Goal: Entertainment & Leisure: Consume media (video, audio)

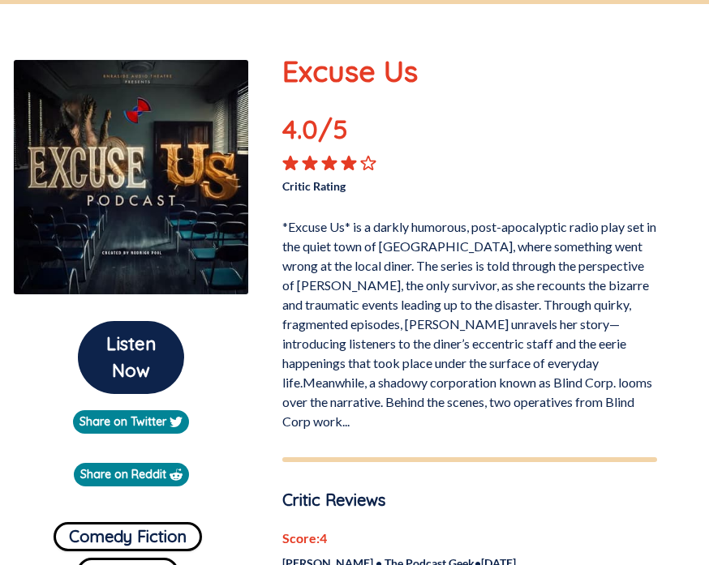
scroll to position [205, 0]
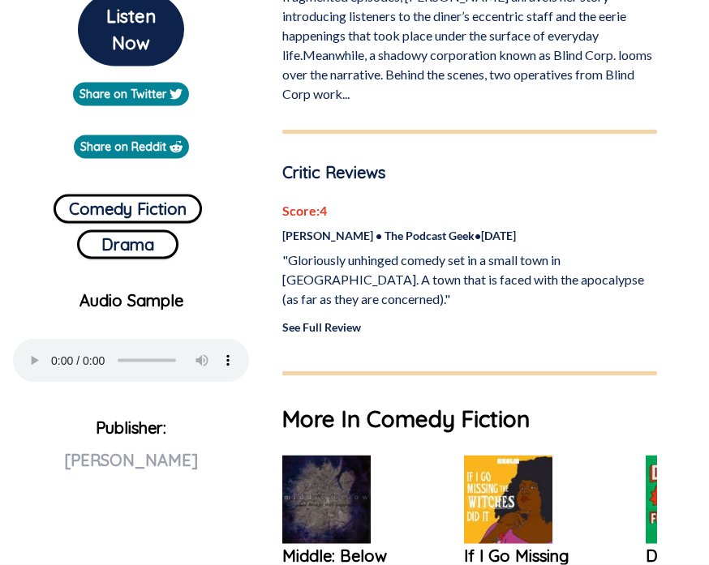
scroll to position [533, 0]
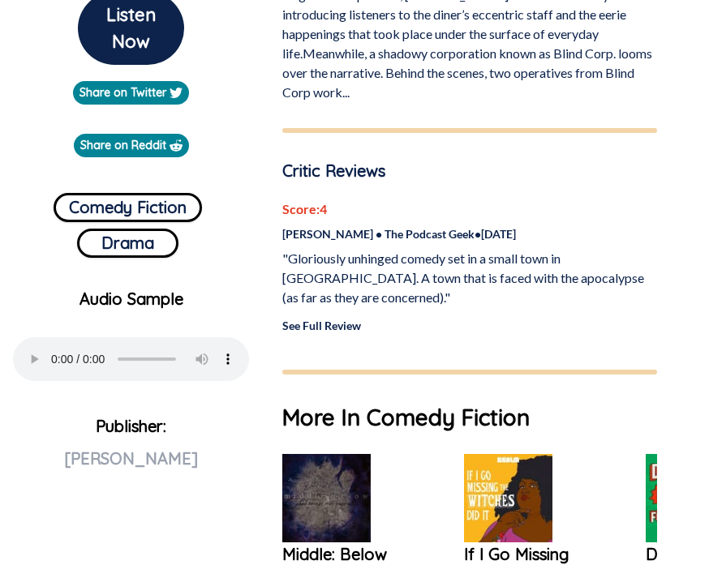
click at [36, 356] on audio "Your browser does not support the audio element" at bounding box center [131, 359] width 236 height 44
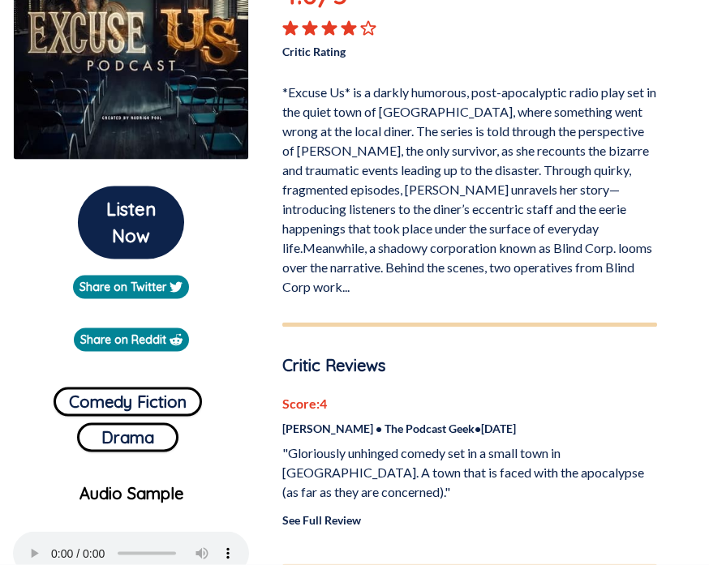
scroll to position [340, 0]
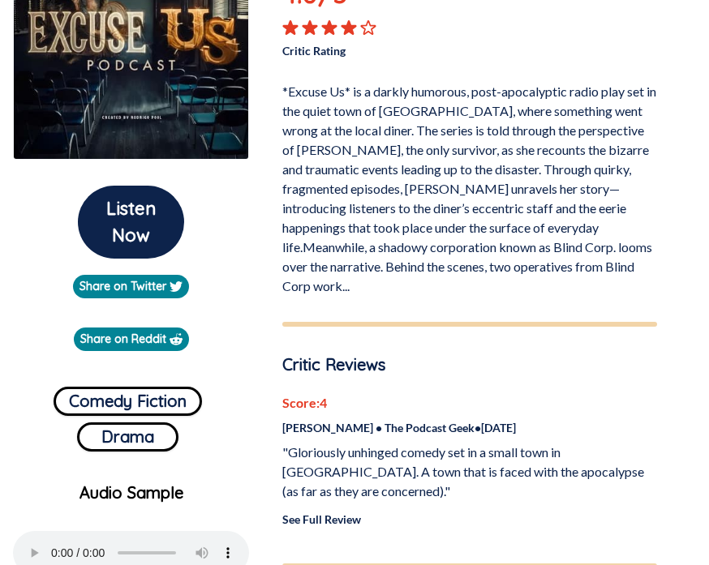
click at [83, 415] on button "Comedy Fiction" at bounding box center [128, 401] width 148 height 29
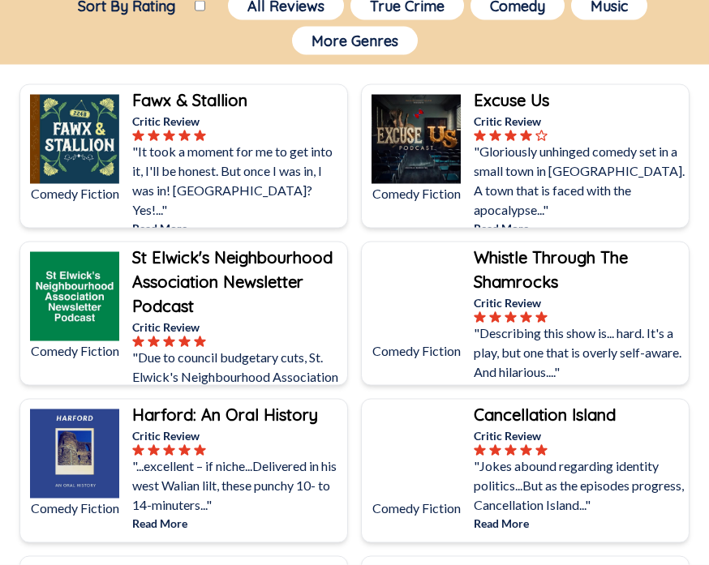
scroll to position [220, 0]
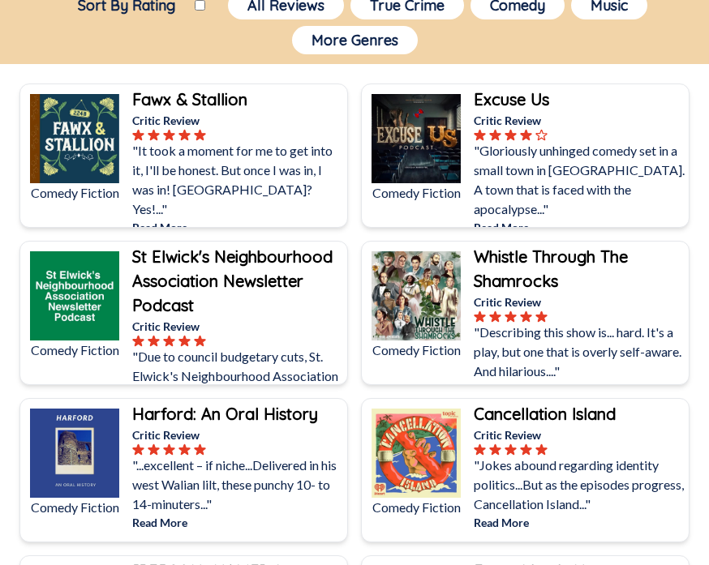
click at [499, 356] on p ""Describing this show is... hard. It's a play, but one that is overly self-awar…" at bounding box center [579, 352] width 212 height 58
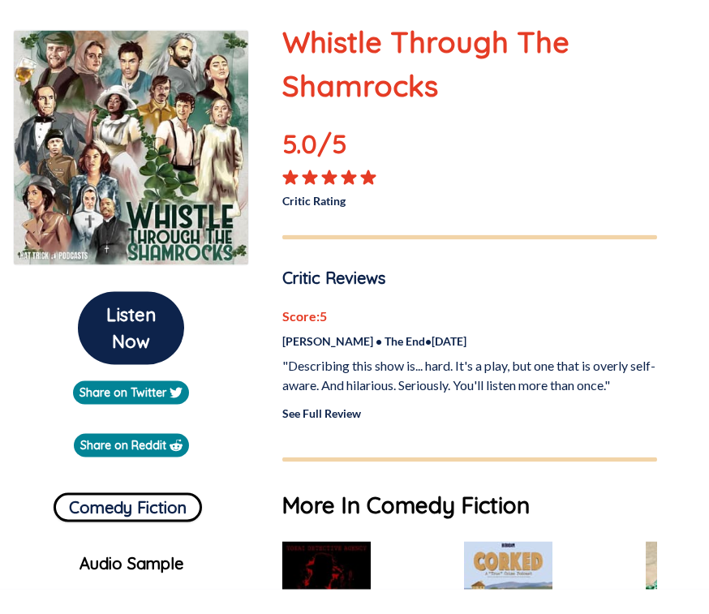
scroll to position [248, 0]
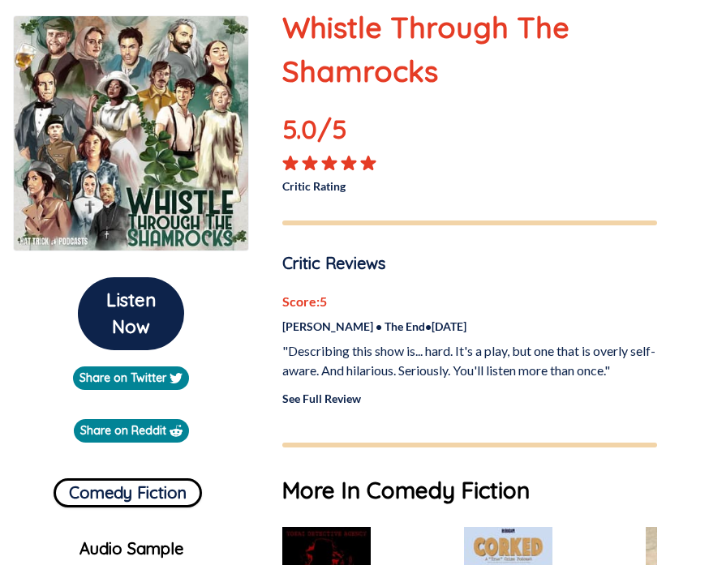
click at [109, 320] on button "Listen Now" at bounding box center [131, 313] width 106 height 73
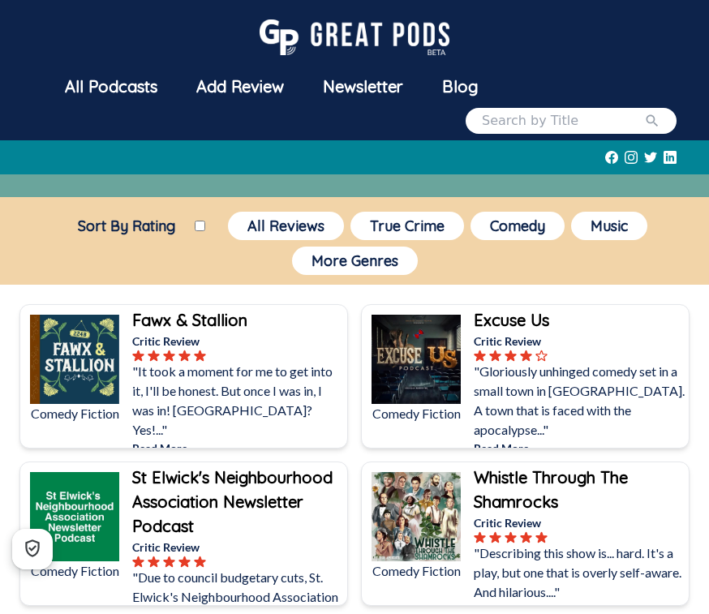
click at [405, 263] on button "More Genres" at bounding box center [355, 260] width 126 height 28
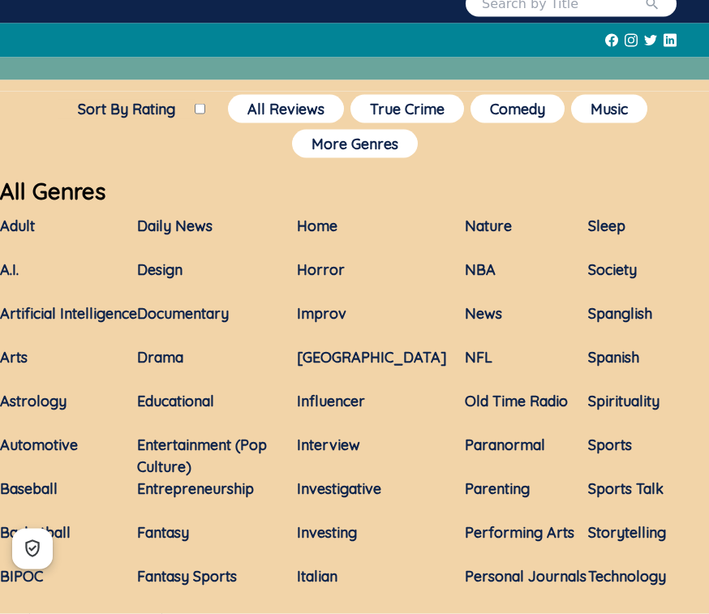
scroll to position [125, 0]
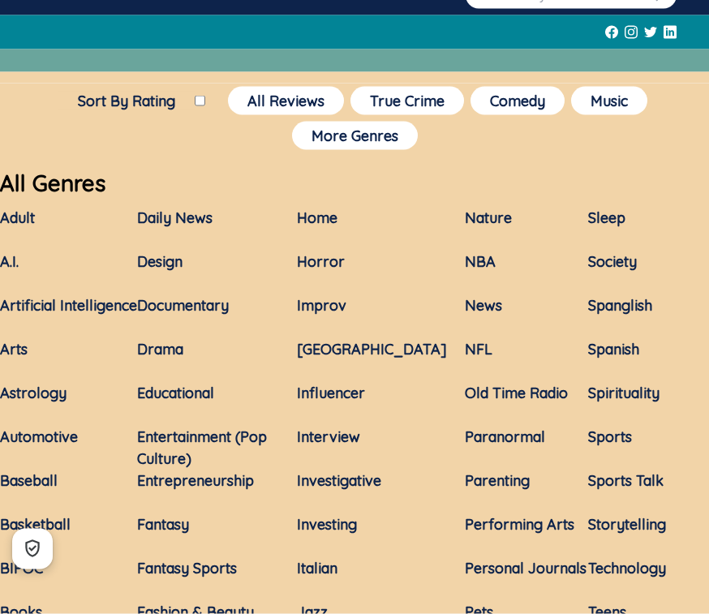
click at [340, 262] on link "Horror" at bounding box center [321, 261] width 48 height 19
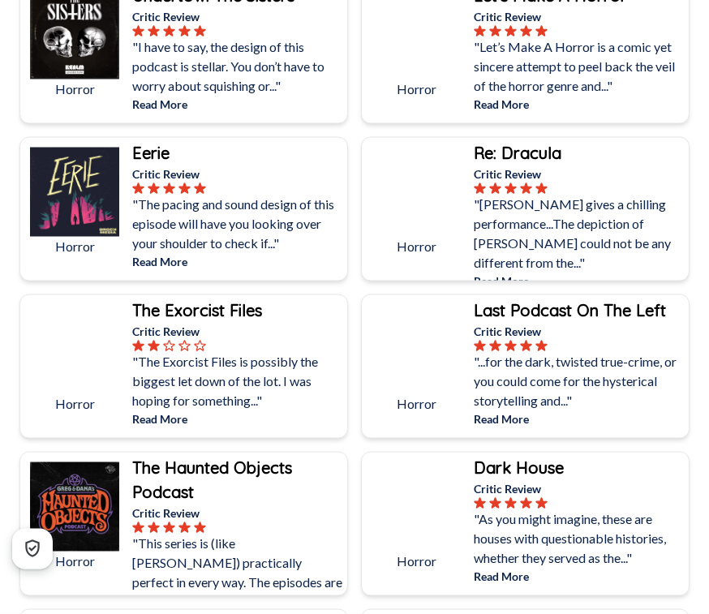
scroll to position [1426, 0]
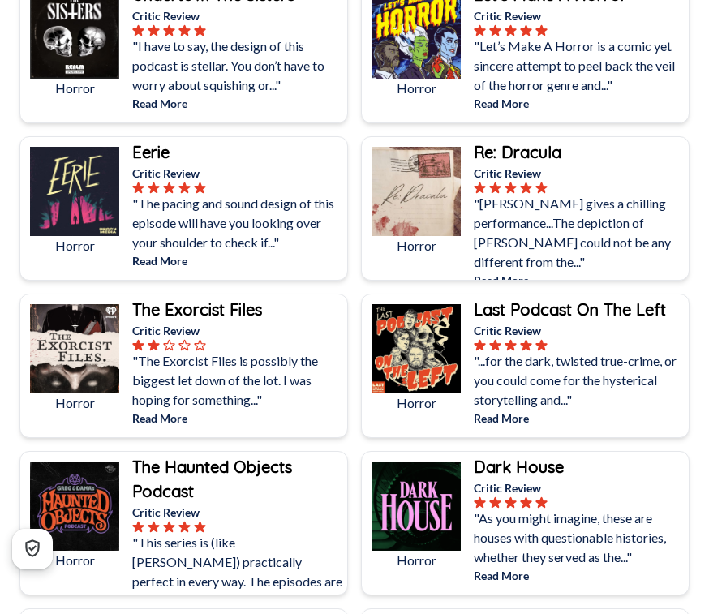
click at [79, 206] on img at bounding box center [74, 191] width 89 height 89
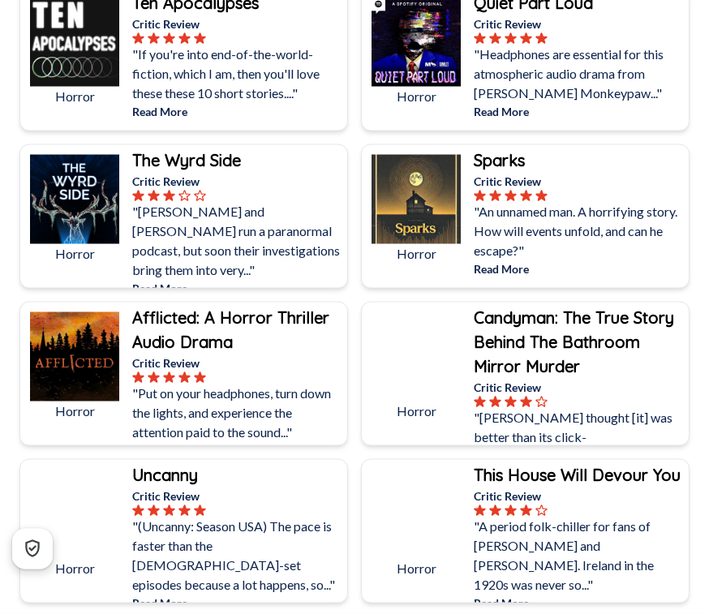
scroll to position [475, 0]
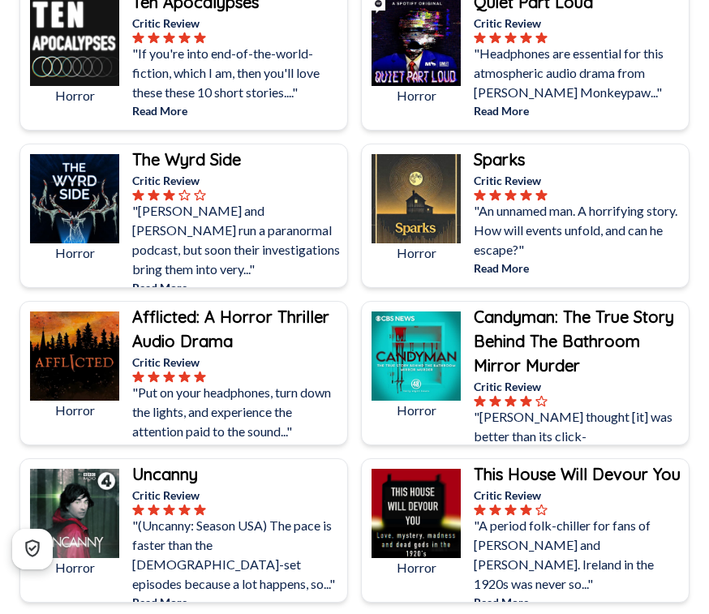
click at [645, 383] on p "Critic Review" at bounding box center [579, 386] width 212 height 17
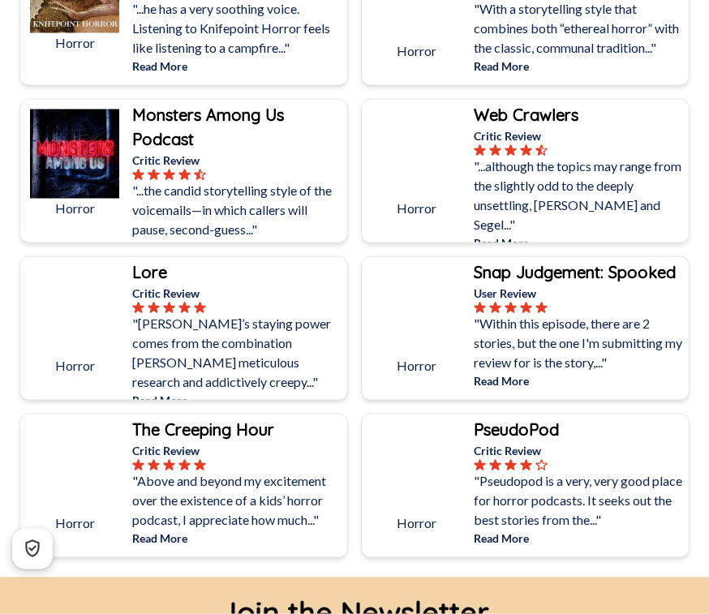
scroll to position [3509, 0]
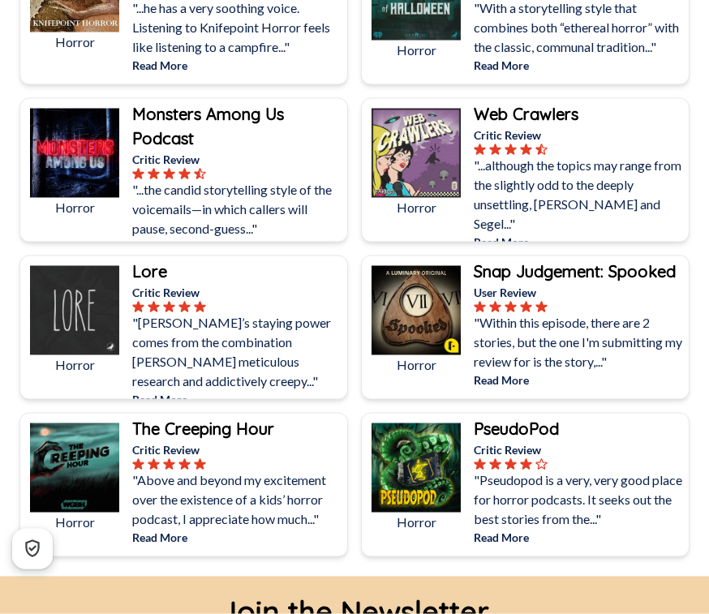
click at [54, 302] on img at bounding box center [74, 310] width 89 height 89
